Goal: Information Seeking & Learning: Check status

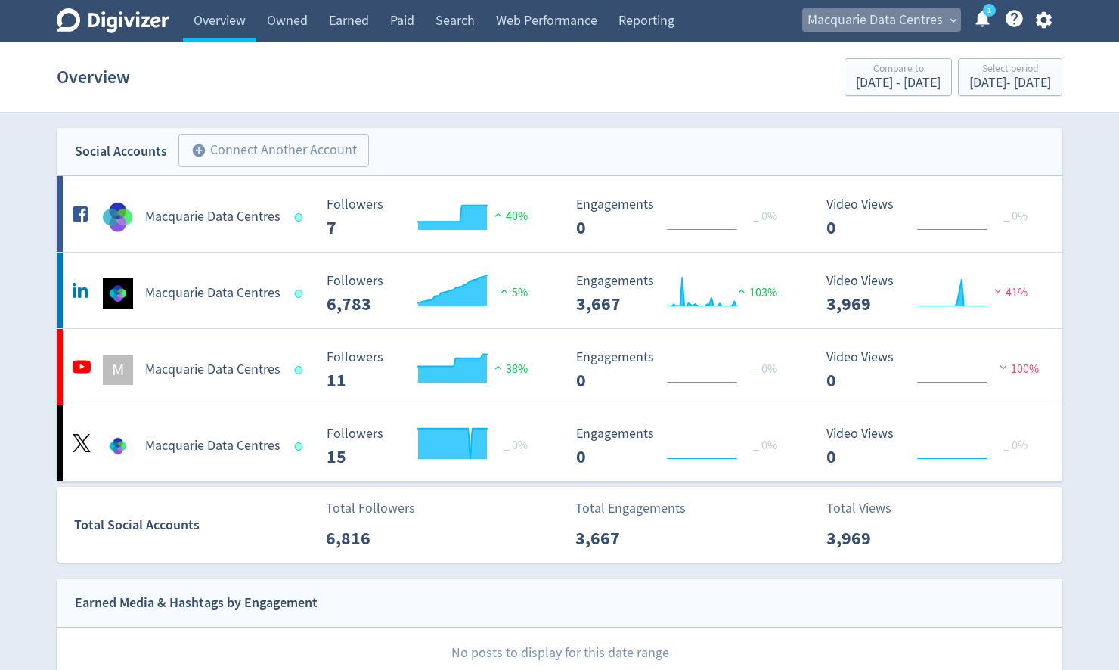
click at [877, 19] on span "Macquarie Data Centres" at bounding box center [874, 20] width 135 height 24
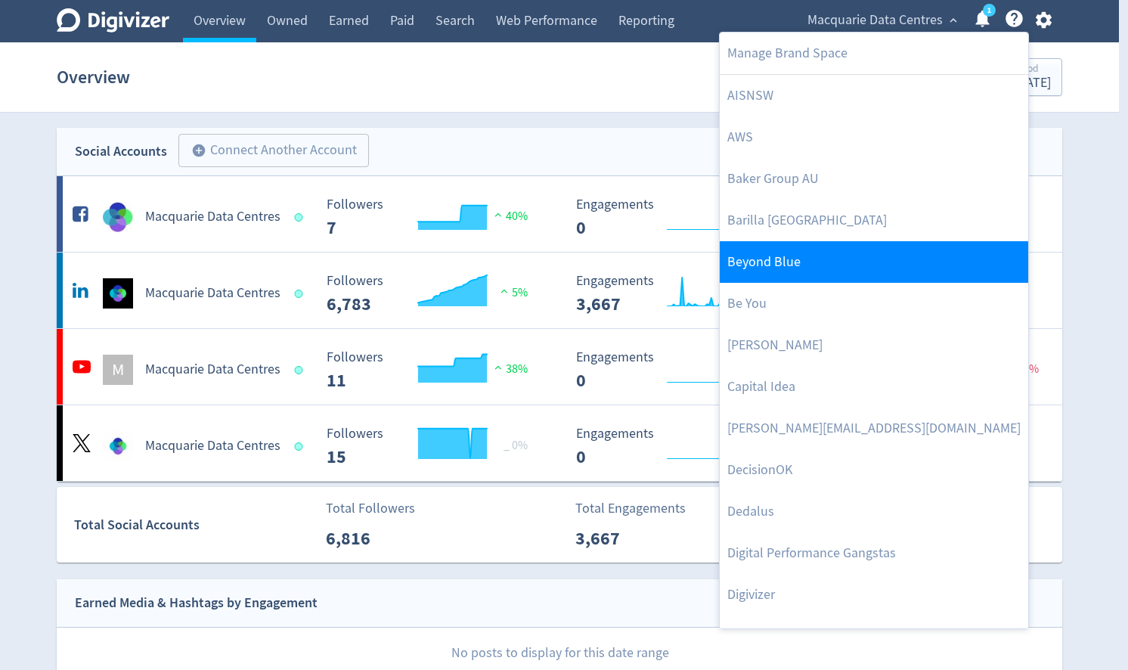
click at [772, 267] on link "Beyond Blue" at bounding box center [874, 262] width 308 height 42
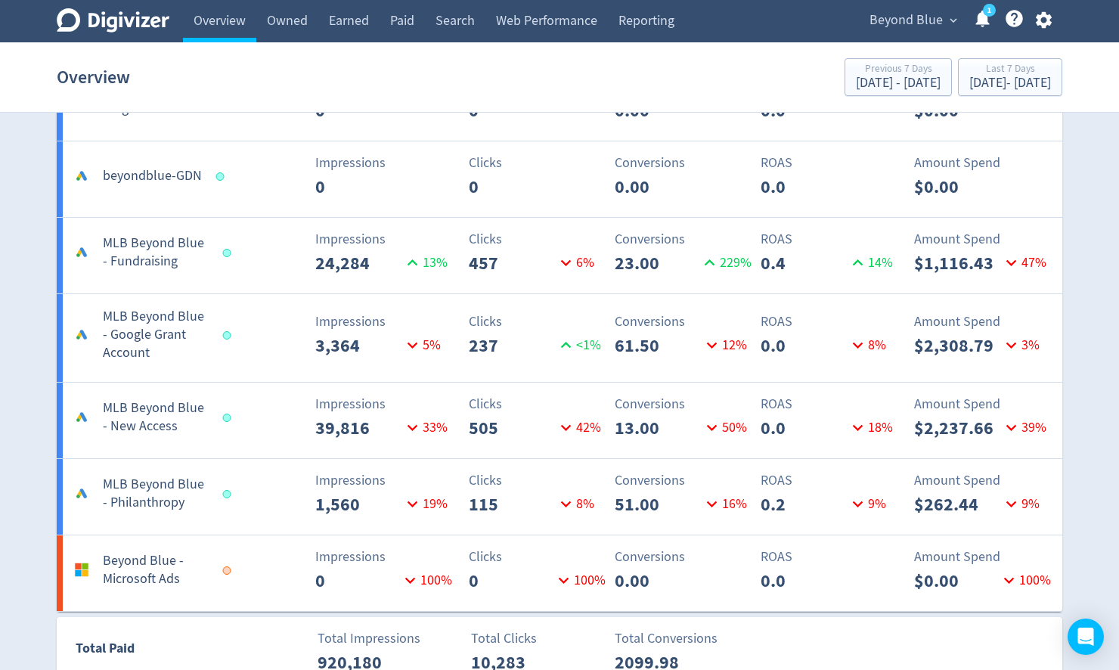
scroll to position [2443, 0]
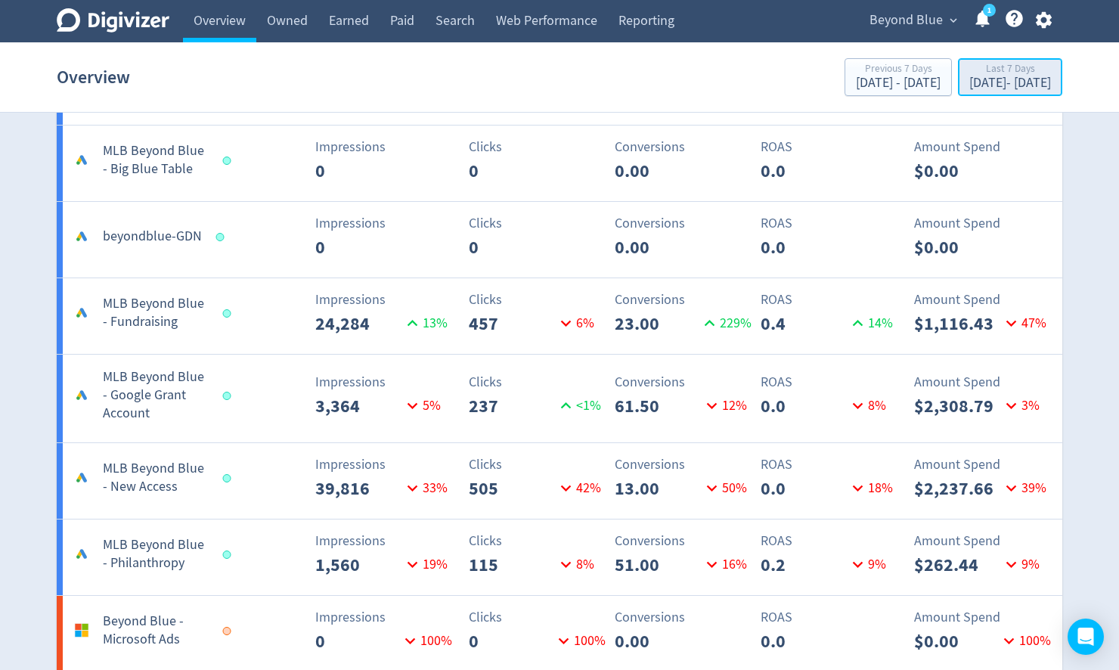
click at [977, 79] on div "[DATE] - [DATE]" at bounding box center [1010, 83] width 82 height 14
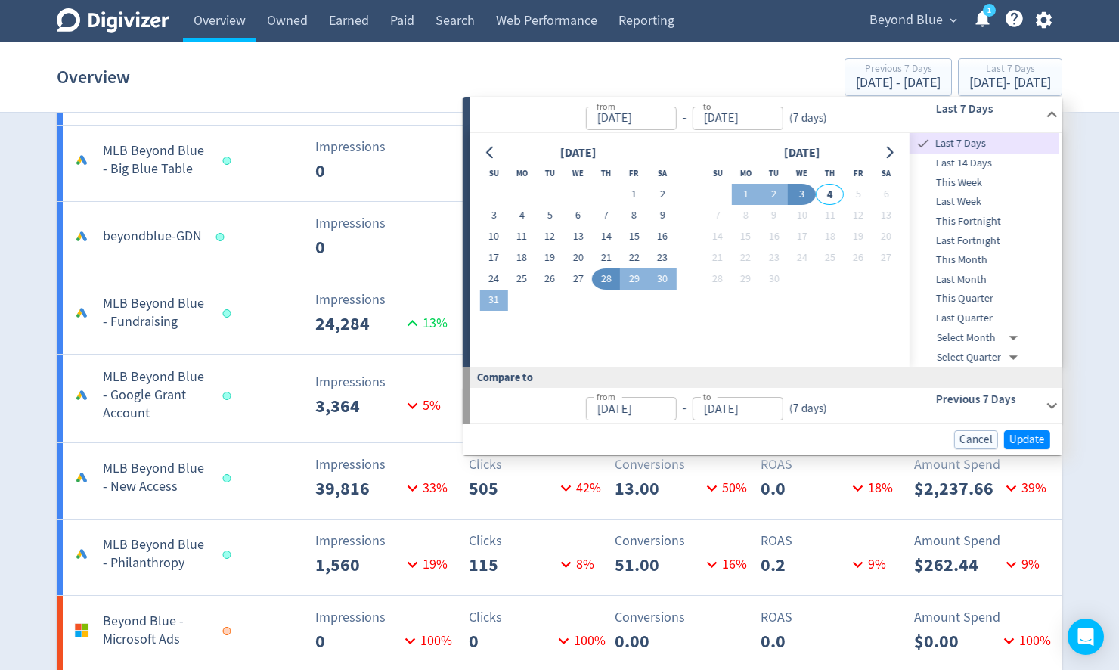
click at [972, 258] on span "This Month" at bounding box center [984, 260] width 150 height 17
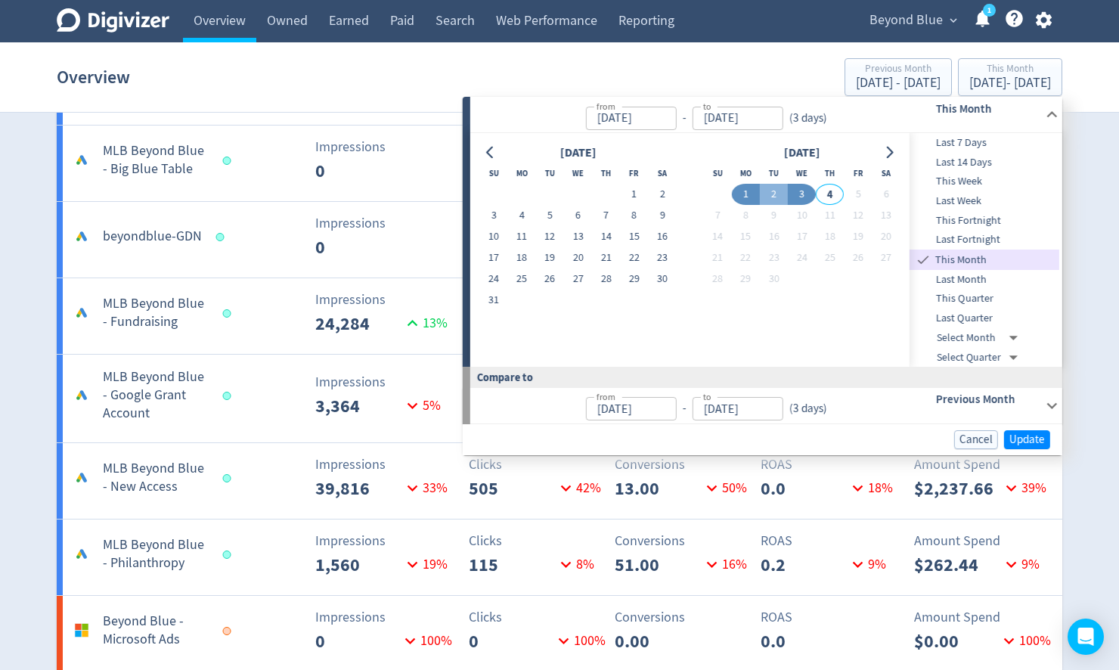
type input "Sep 01, 2025"
type input "[DATE]"
type input "Aug 03, 2025"
click at [967, 274] on span "Last Month" at bounding box center [984, 279] width 150 height 17
type input "[DATE]"
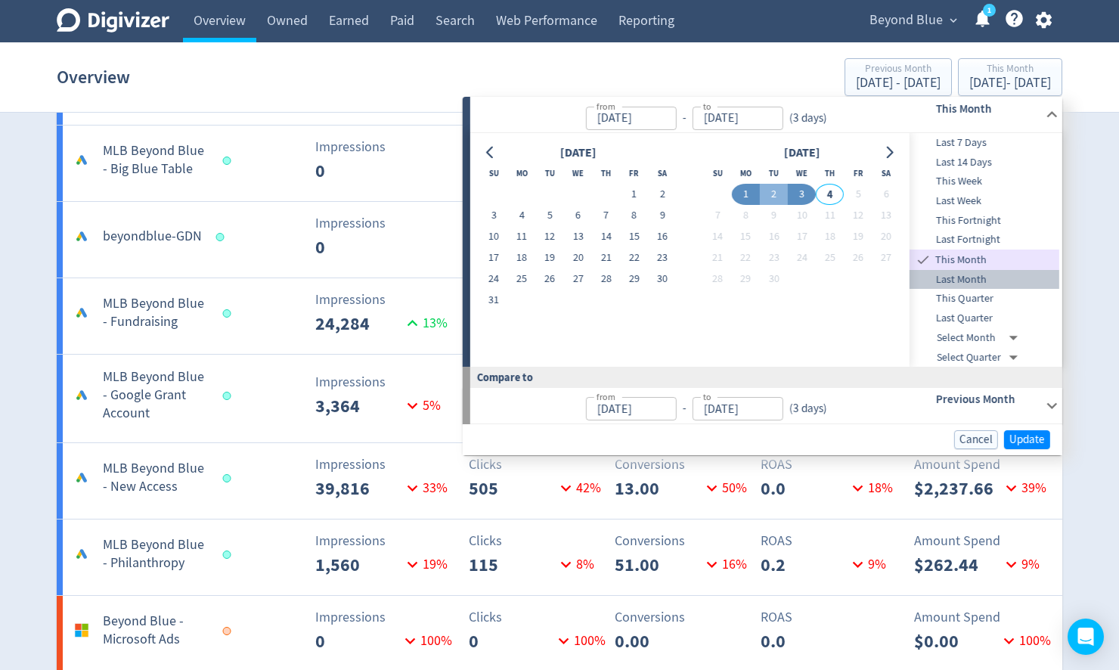
type input "Aug 31, 2025"
type input "Jul 01, 2025"
type input "[DATE]"
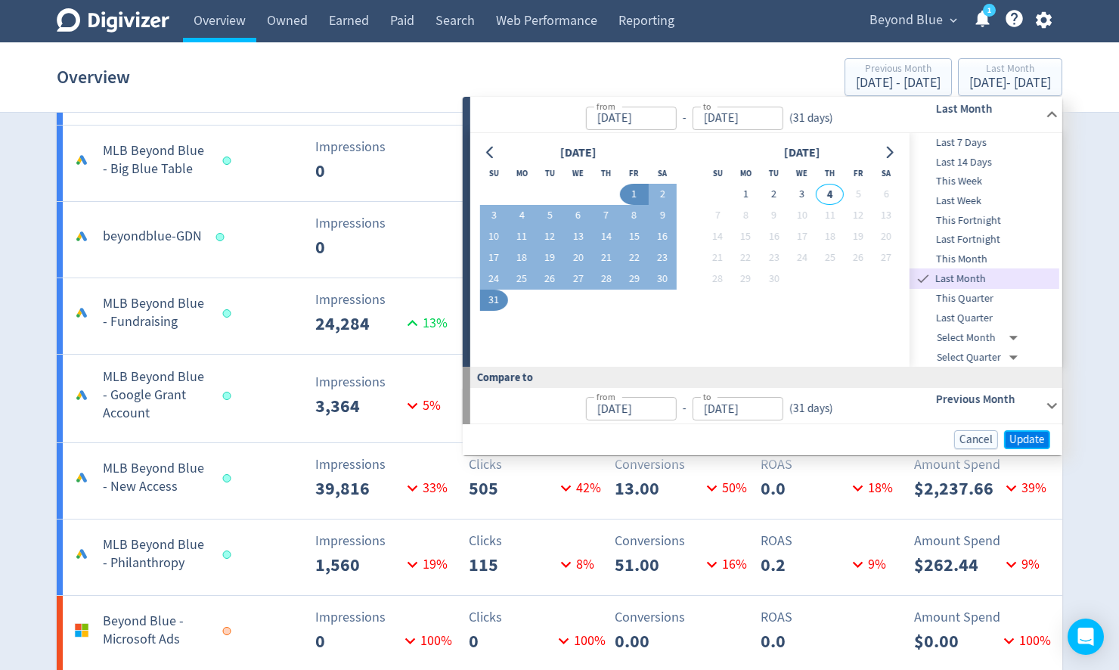
click at [1027, 435] on span "Update" at bounding box center [1027, 439] width 36 height 11
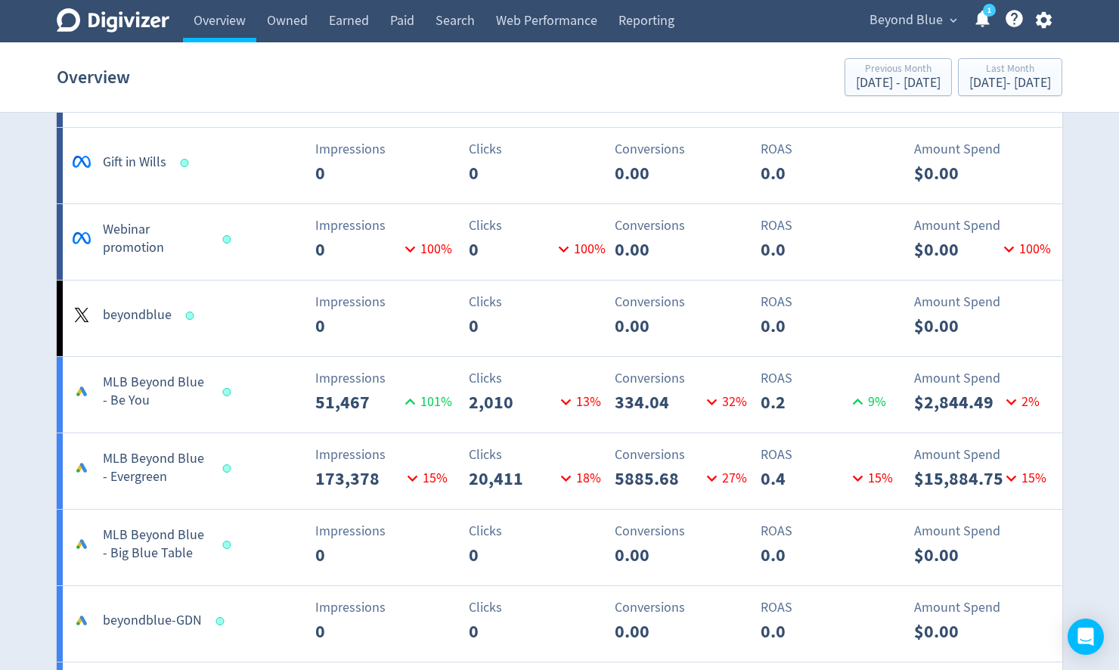
scroll to position [2250, 0]
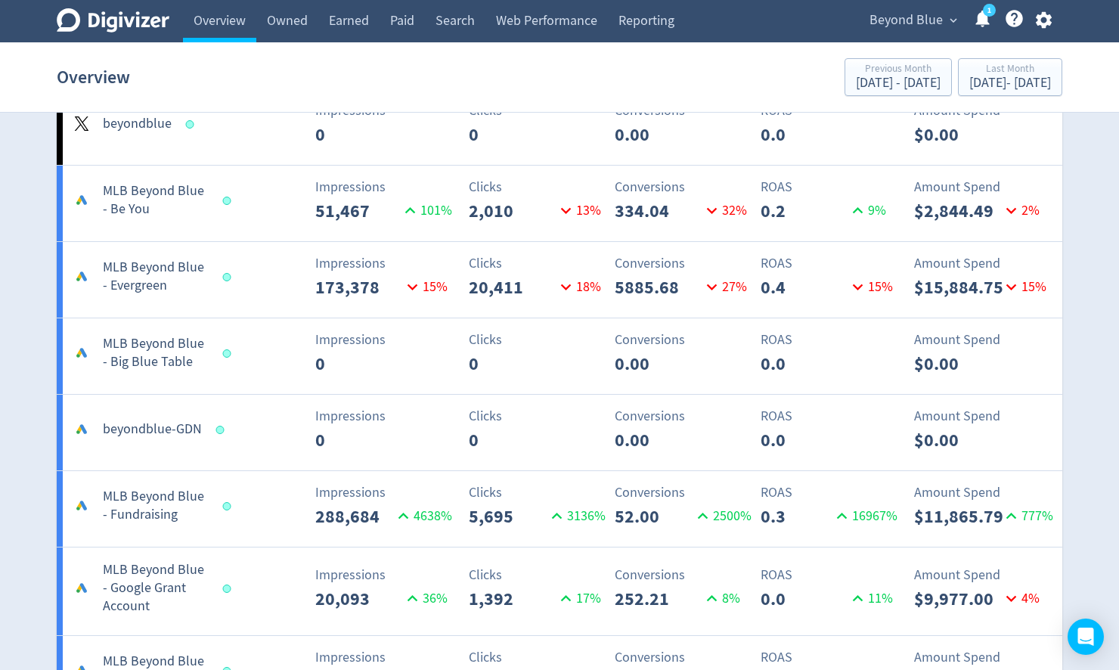
click at [132, 198] on h5 "MLB Beyond Blue - Be You" at bounding box center [156, 200] width 106 height 36
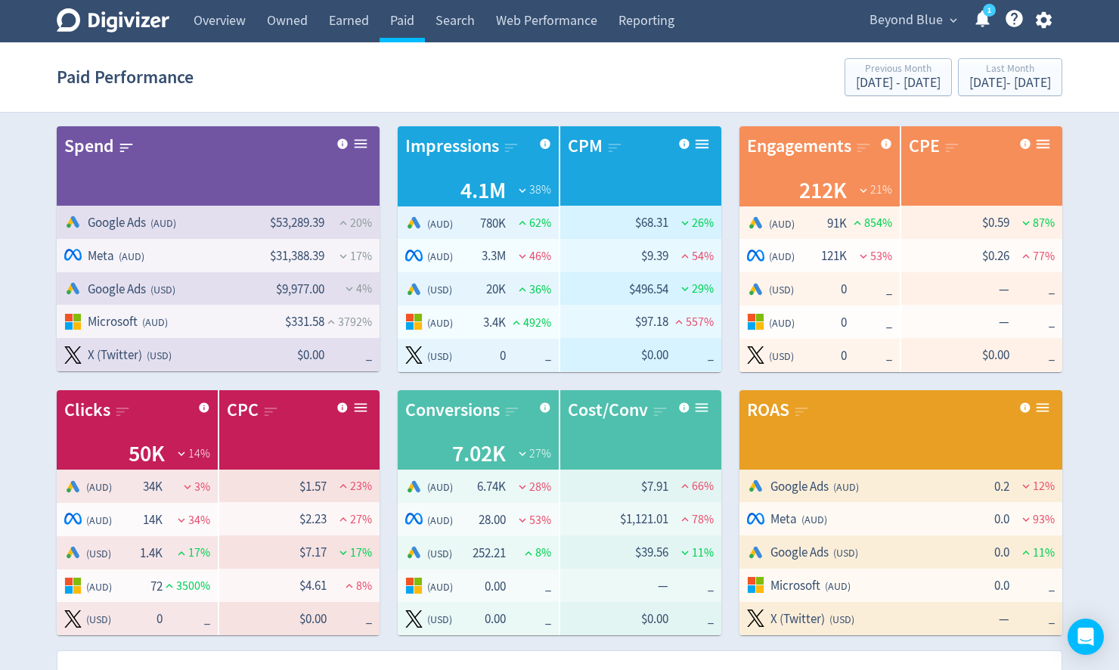
click at [941, 21] on span "Beyond Blue" at bounding box center [905, 20] width 73 height 24
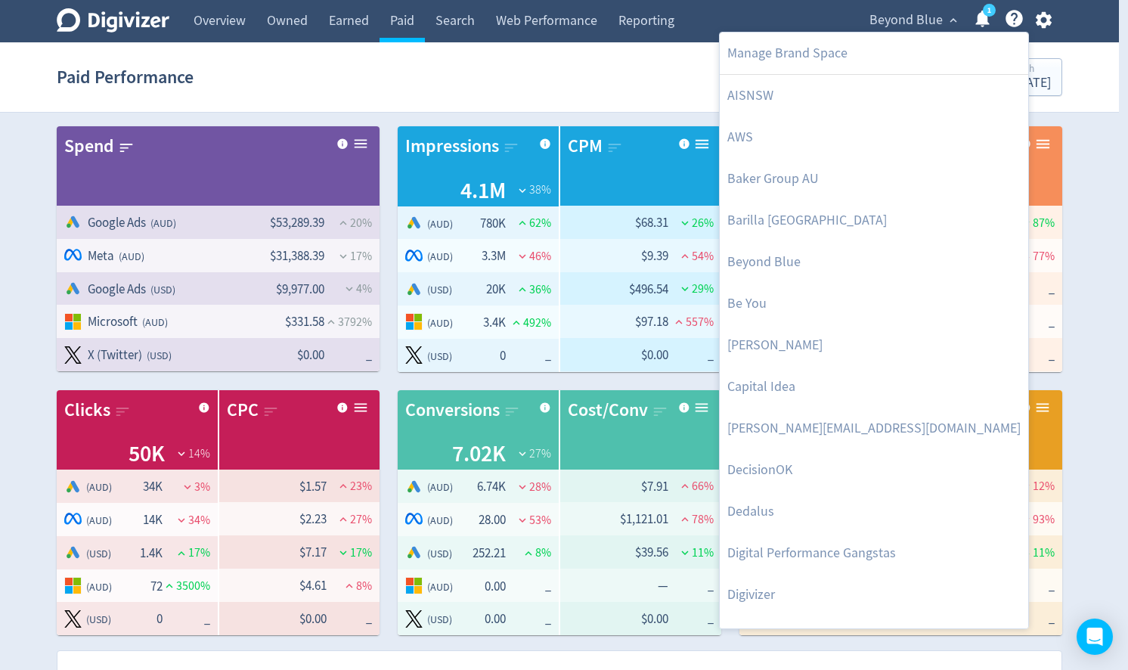
click at [1019, 76] on div at bounding box center [564, 335] width 1128 height 670
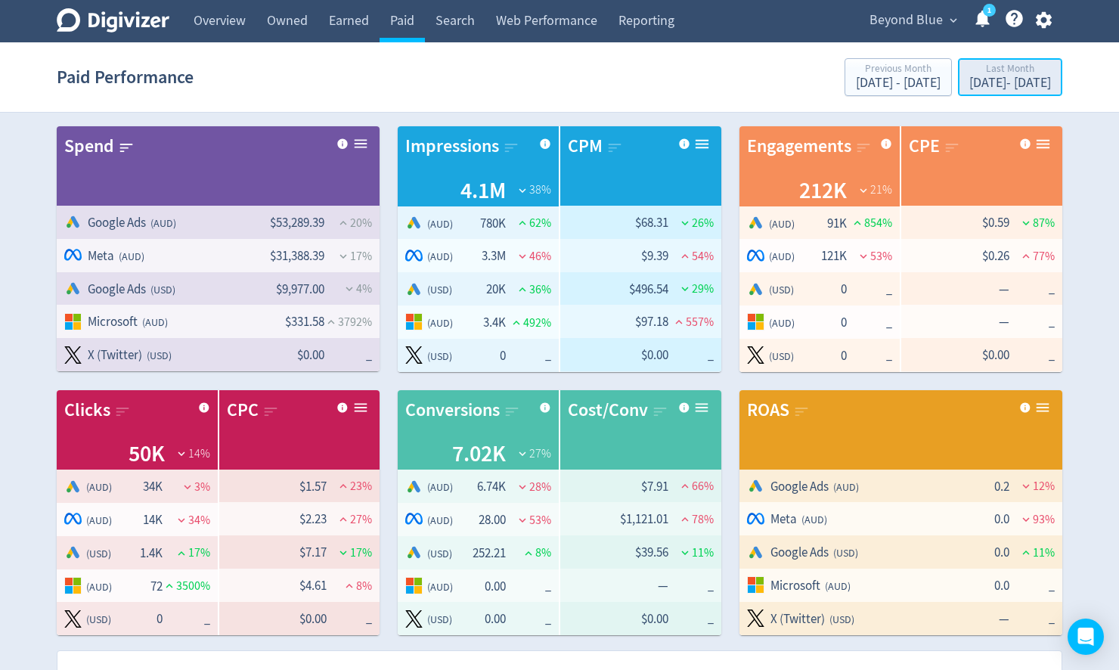
click at [969, 79] on div "Aug 1, 2025 - Aug 31, 2025" at bounding box center [1010, 83] width 82 height 14
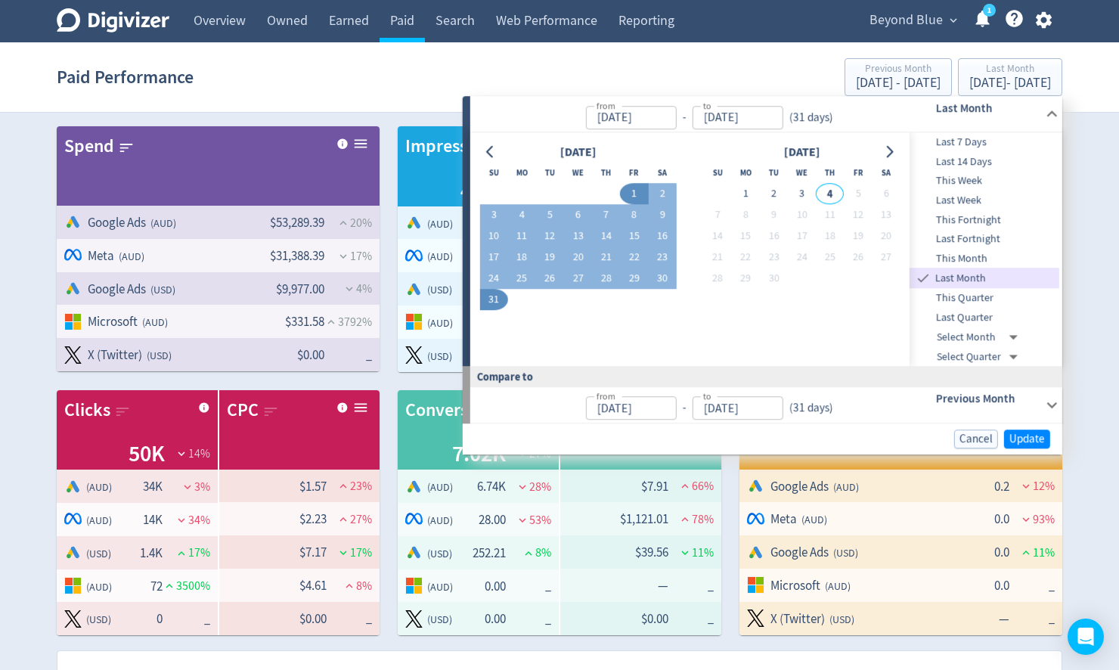
click at [971, 157] on span "Last 14 Days" at bounding box center [984, 161] width 150 height 17
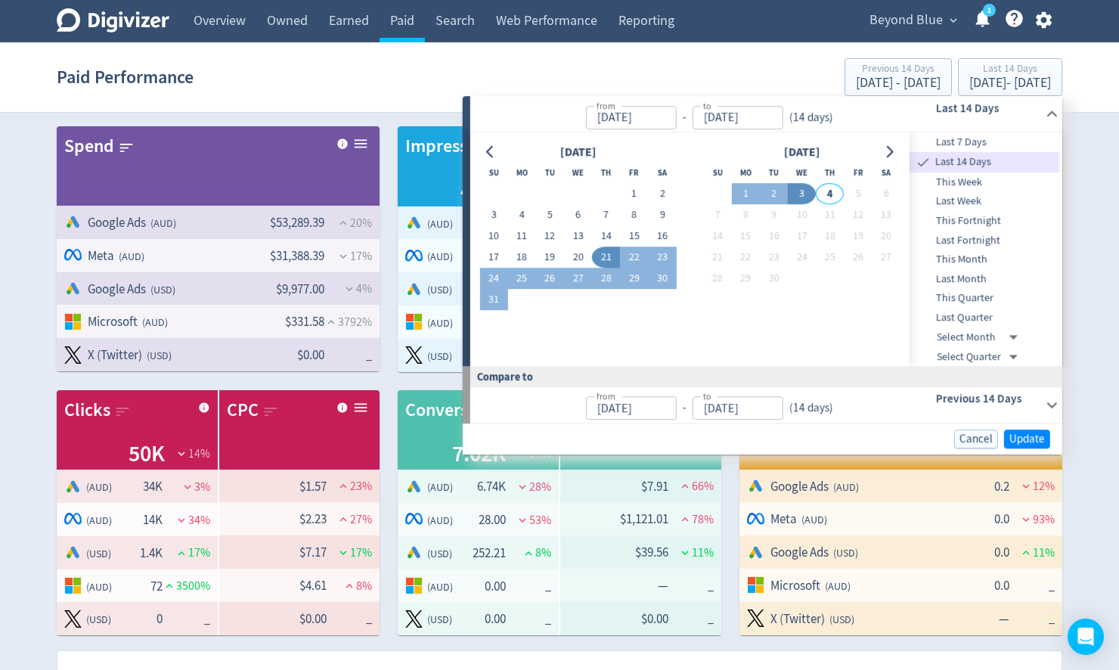
type input "[DATE]"
type input "Aug 07, 2025"
type input "Aug 20, 2025"
click at [1023, 434] on span "Update" at bounding box center [1027, 438] width 36 height 11
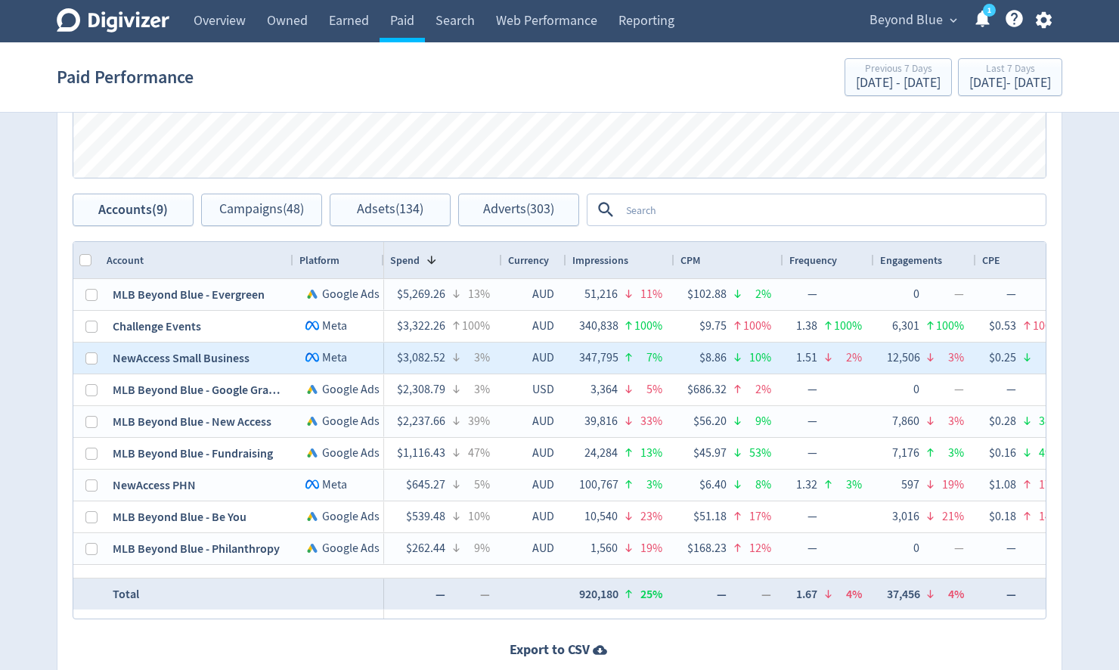
scroll to position [851, 0]
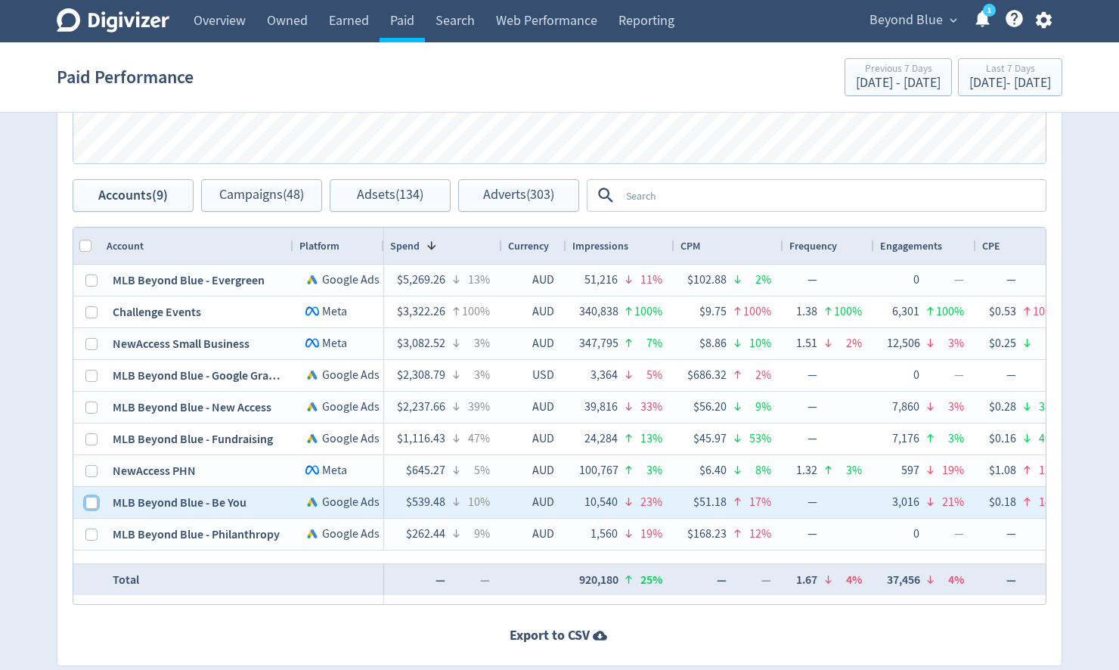
click at [88, 499] on input "Press Space to toggle row selection (unchecked)" at bounding box center [91, 503] width 12 height 12
checkbox input "true"
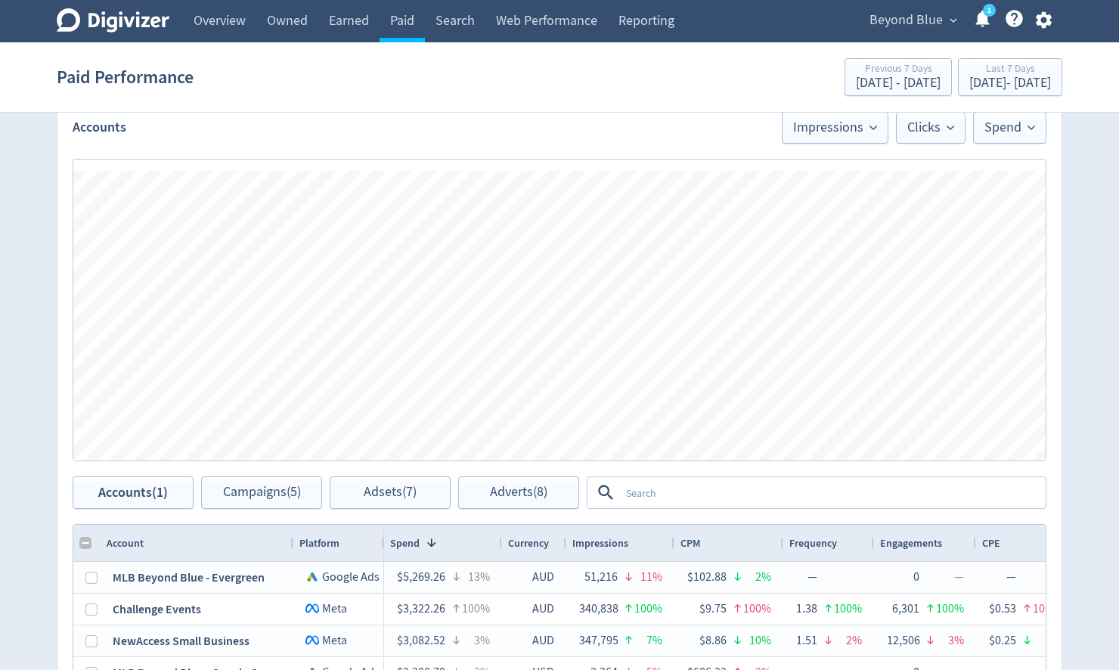
scroll to position [549, 0]
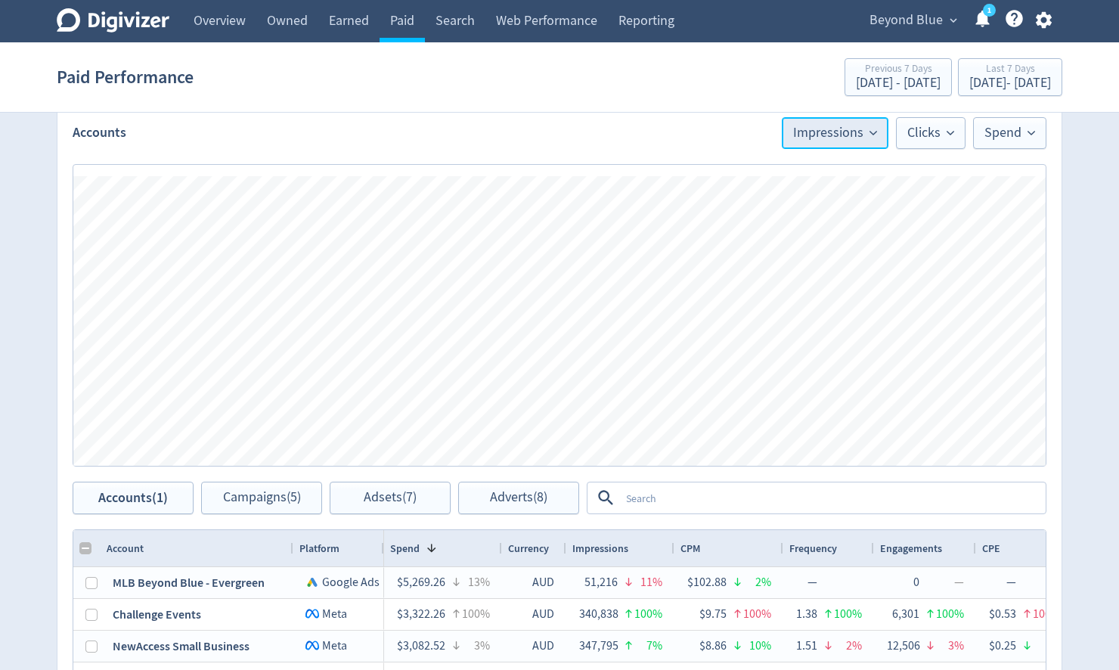
click at [862, 135] on span "Impressions" at bounding box center [835, 133] width 84 height 14
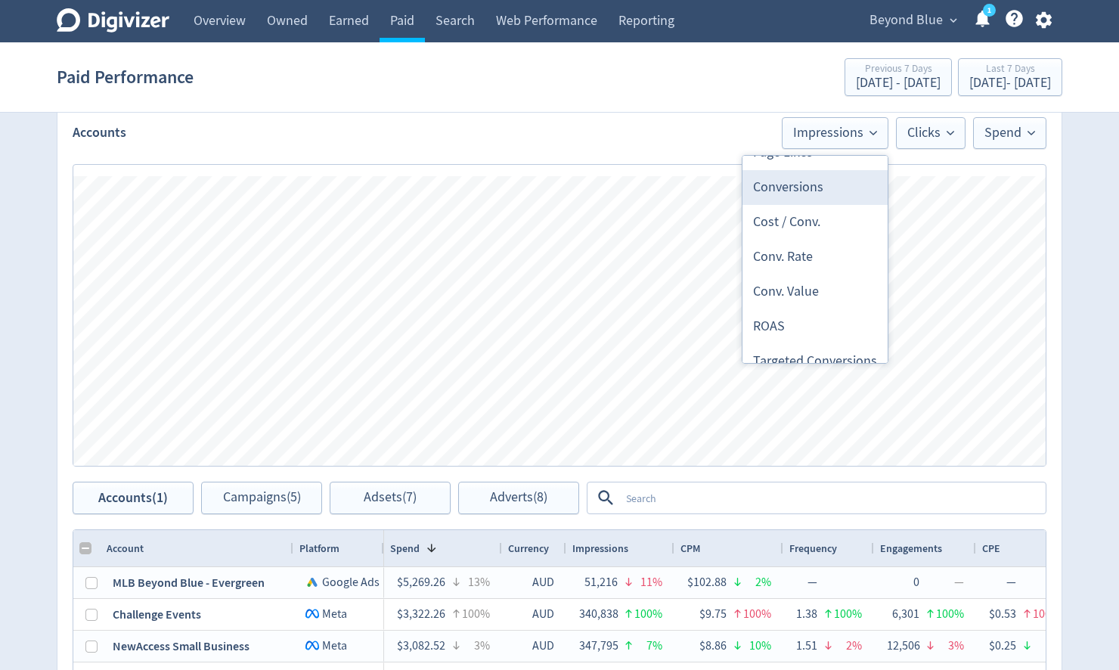
click at [803, 182] on li "Conversions" at bounding box center [814, 187] width 145 height 35
checkbox input "false"
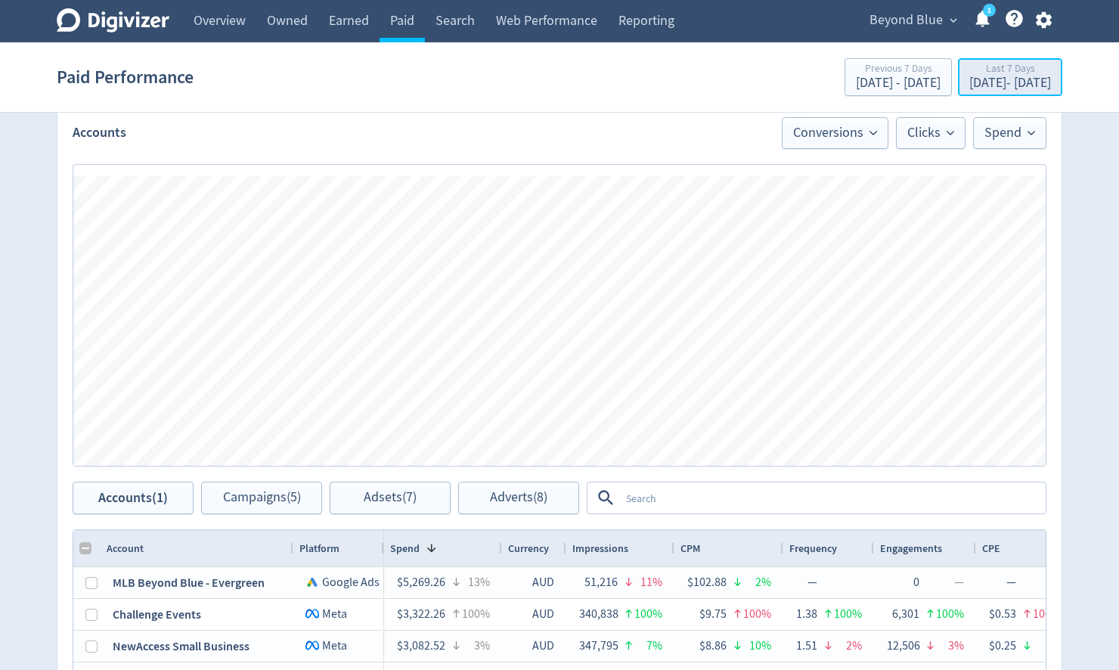
click at [995, 88] on div "[DATE] - [DATE]" at bounding box center [1010, 83] width 82 height 14
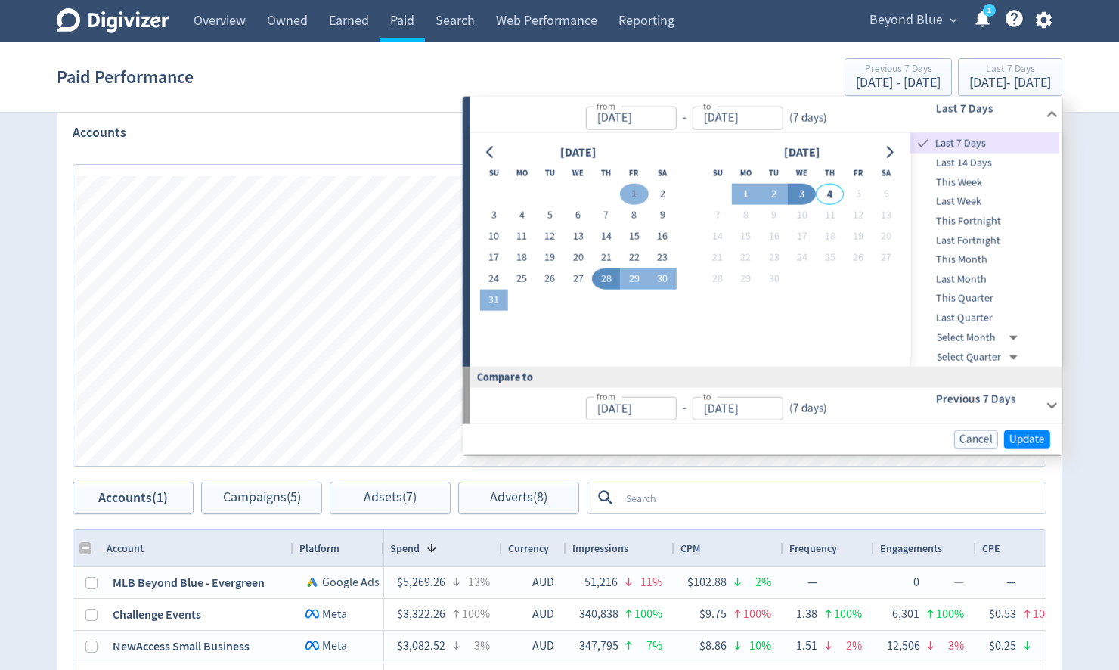
click at [633, 192] on button "1" at bounding box center [634, 194] width 28 height 21
type input "[DATE]"
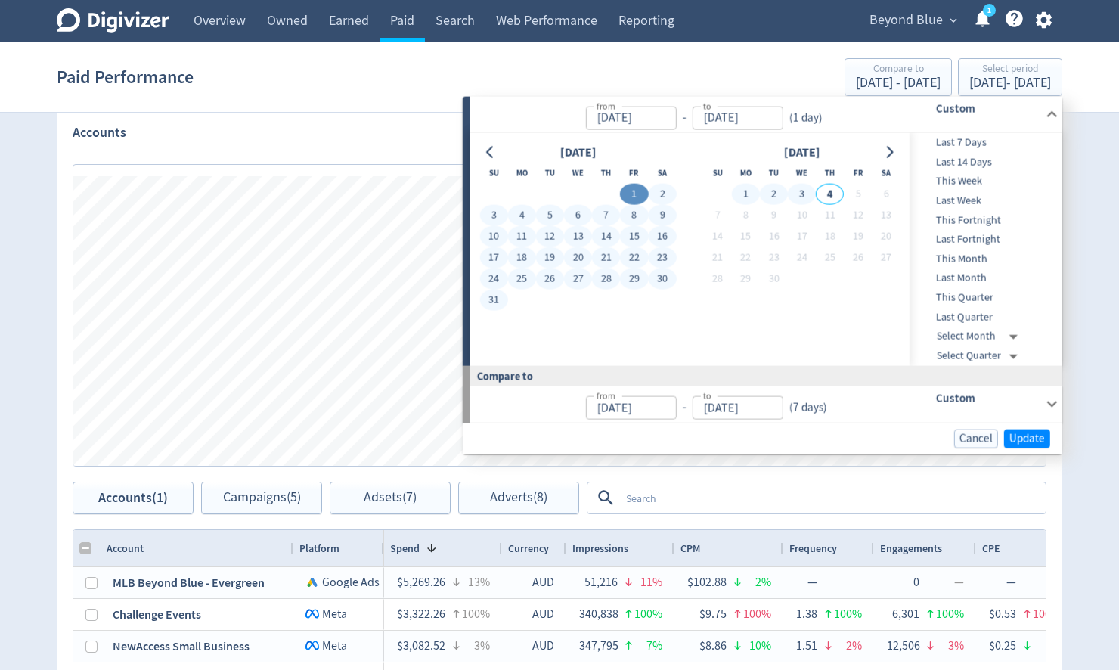
click at [801, 192] on button "3" at bounding box center [802, 194] width 28 height 21
type input "[DATE]"
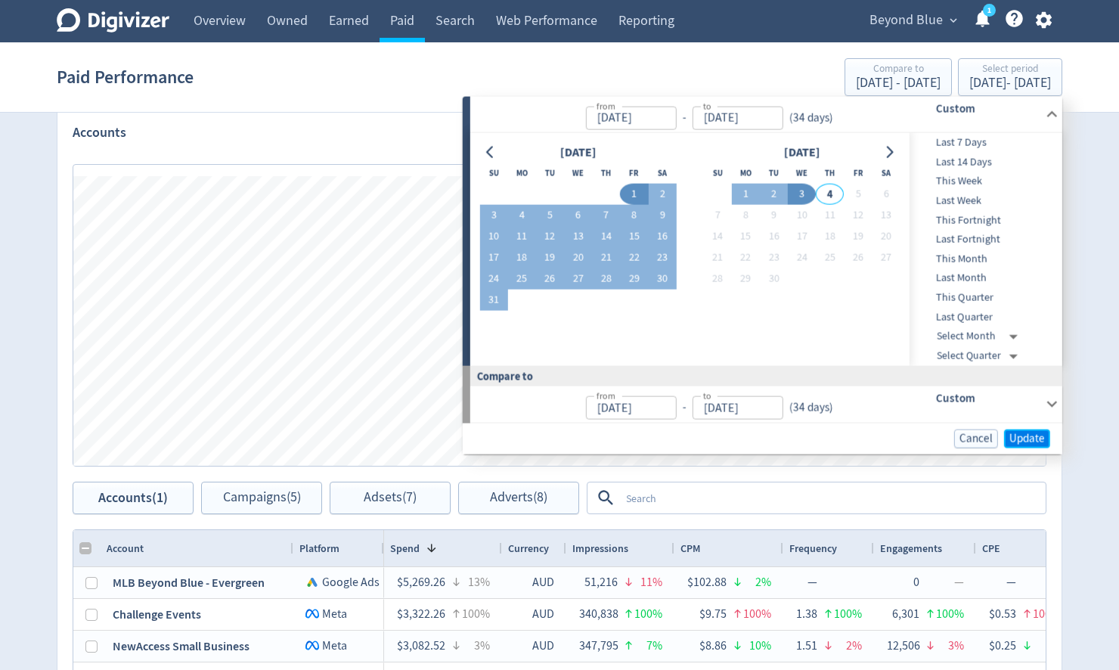
click at [1039, 438] on span "Update" at bounding box center [1027, 437] width 36 height 11
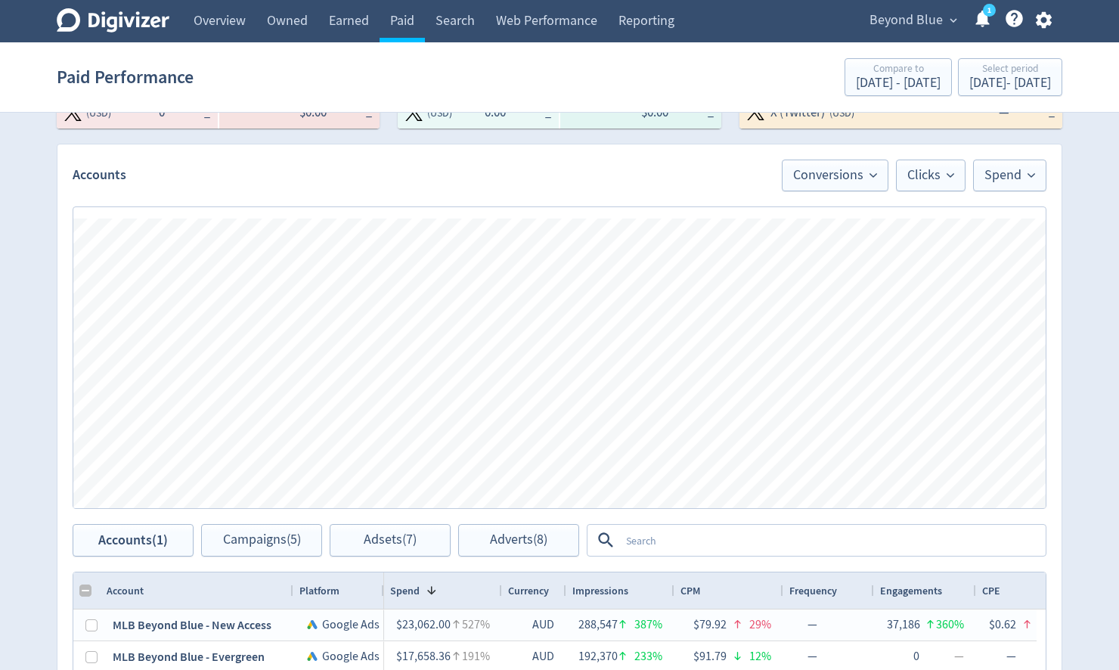
scroll to position [549, 0]
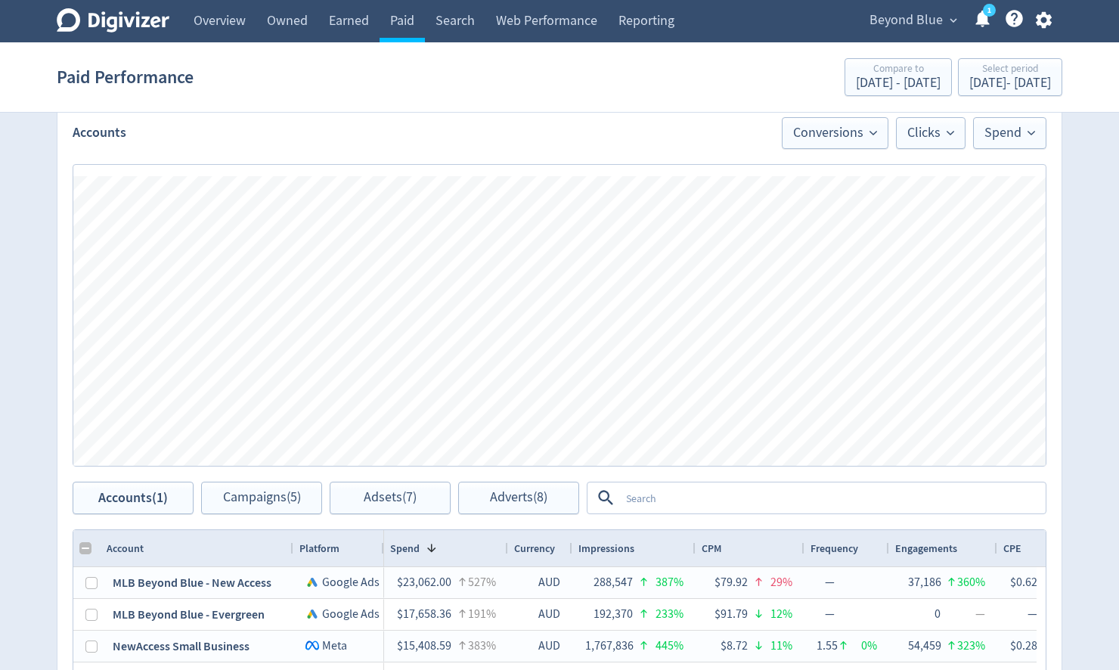
checkbox input "false"
